Goal: Information Seeking & Learning: Learn about a topic

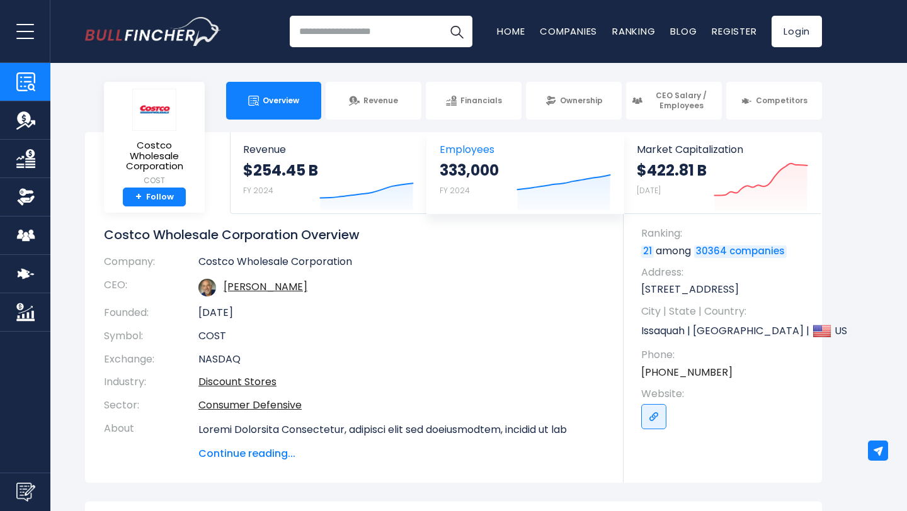
click at [537, 152] on span "Employees" at bounding box center [525, 150] width 171 height 12
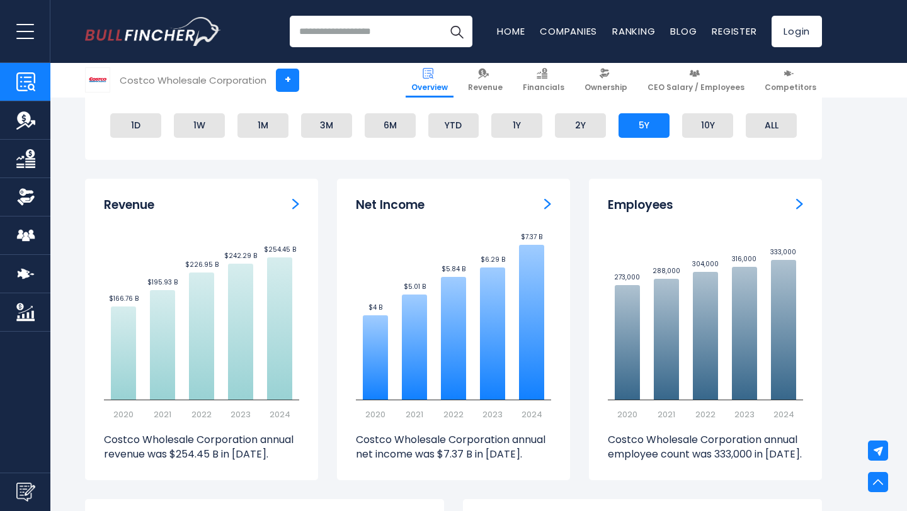
click at [800, 199] on img "Employees" at bounding box center [799, 203] width 7 height 11
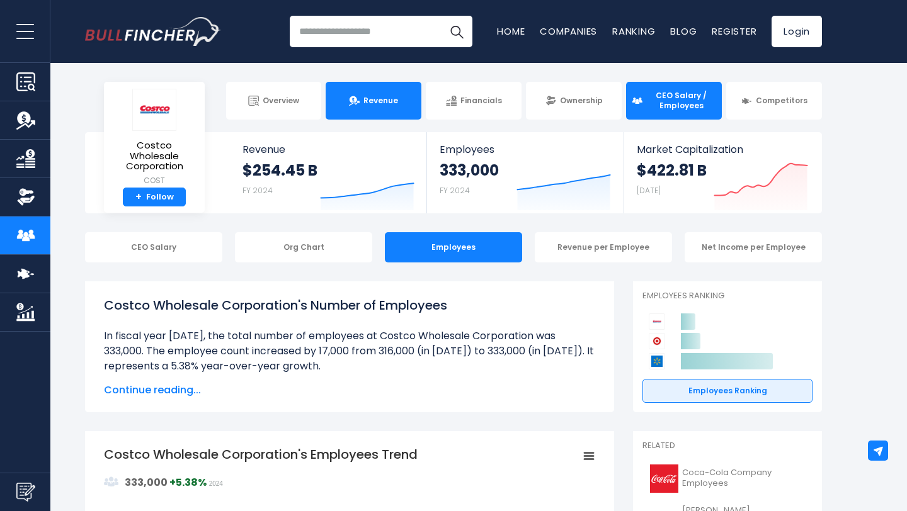
click at [408, 94] on link "Revenue" at bounding box center [374, 101] width 96 height 38
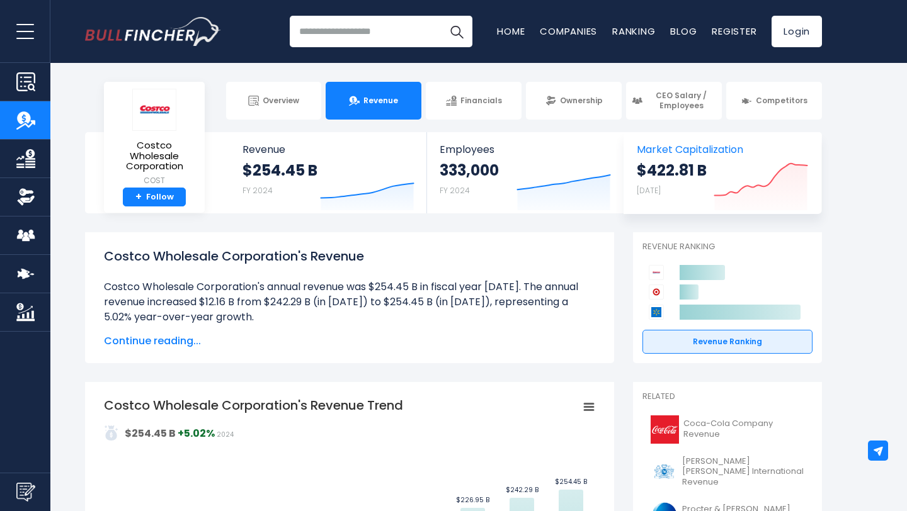
click at [720, 175] on icon "Created with Highcharts 12.1.2" at bounding box center [761, 183] width 94 height 53
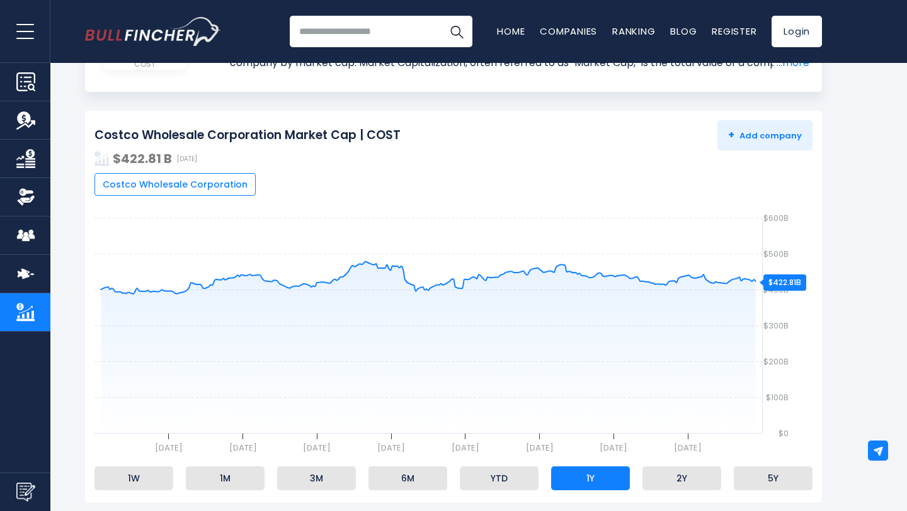
scroll to position [143, 0]
